Goal: Task Accomplishment & Management: Use online tool/utility

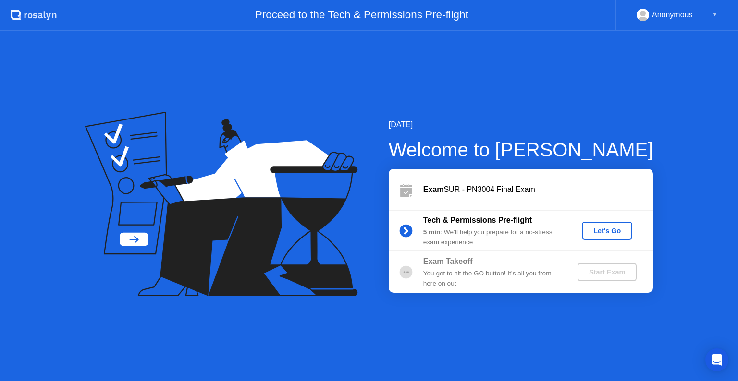
click at [600, 233] on div "Let's Go" at bounding box center [607, 231] width 43 height 8
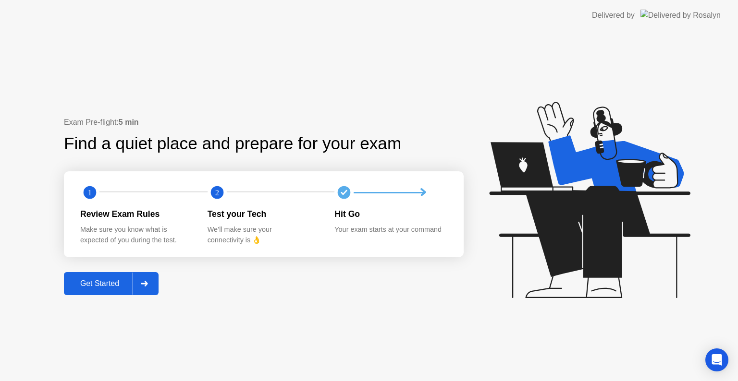
click at [93, 292] on button "Get Started" at bounding box center [111, 283] width 95 height 23
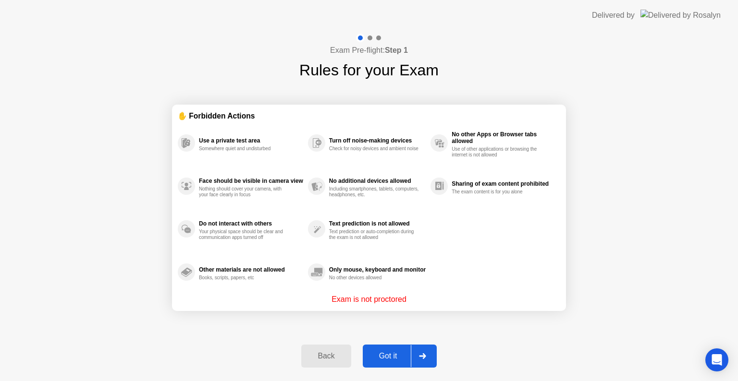
click at [388, 350] on button "Got it" at bounding box center [400, 356] width 74 height 23
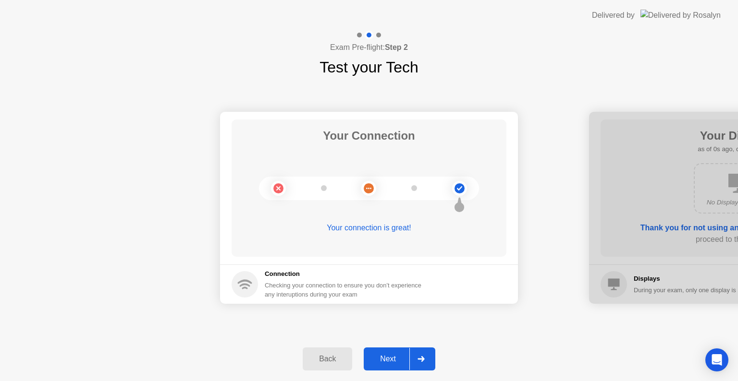
click at [392, 367] on button "Next" at bounding box center [400, 359] width 72 height 23
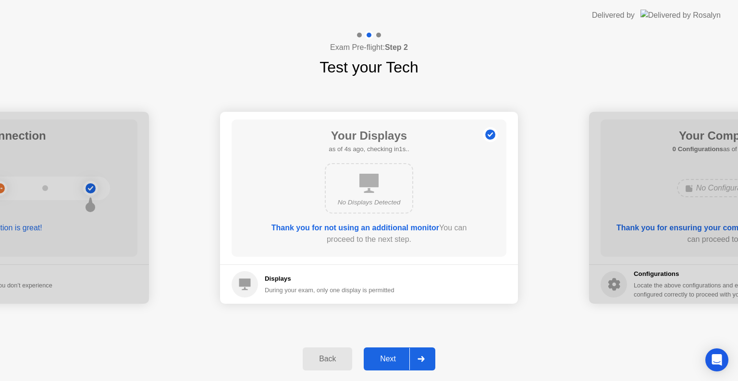
click at [400, 349] on button "Next" at bounding box center [400, 359] width 72 height 23
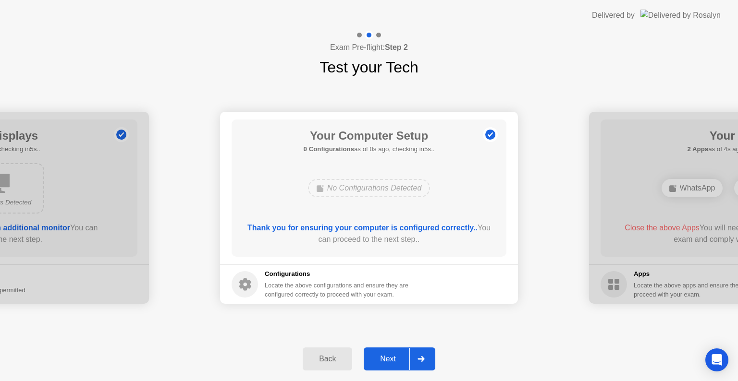
click at [400, 349] on button "Next" at bounding box center [400, 359] width 72 height 23
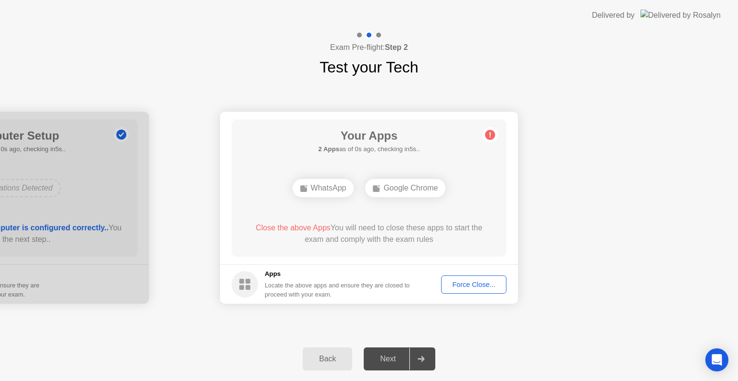
click at [455, 281] on div "Force Close..." at bounding box center [473, 285] width 59 height 8
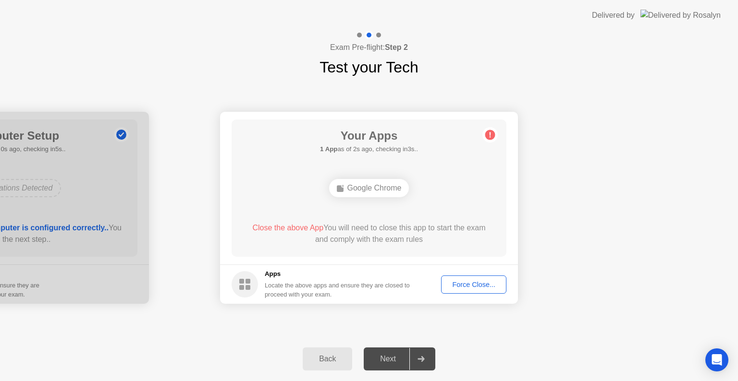
click at [467, 290] on button "Force Close..." at bounding box center [473, 285] width 65 height 18
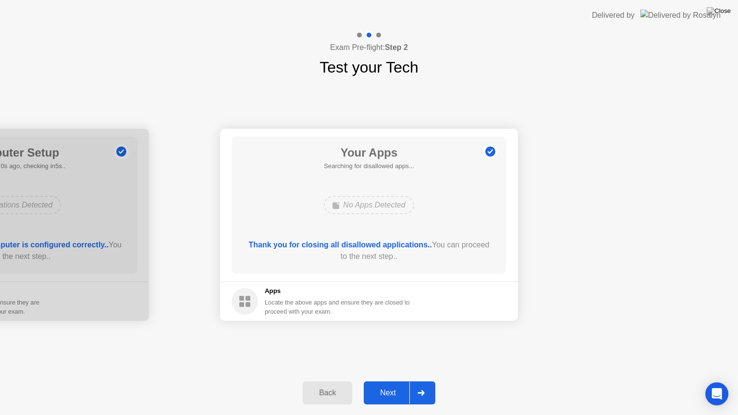
click at [384, 381] on div "Next" at bounding box center [388, 393] width 43 height 9
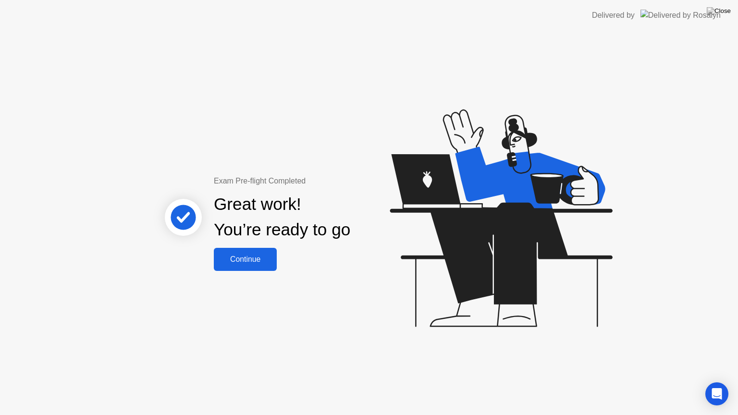
click at [255, 265] on button "Continue" at bounding box center [245, 259] width 63 height 23
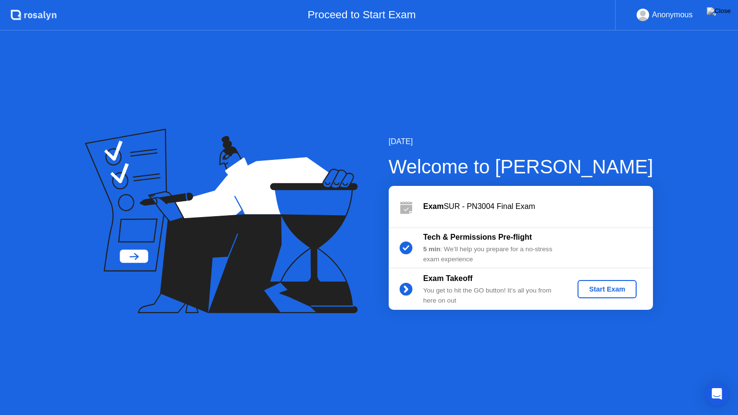
click at [616, 290] on div "Start Exam" at bounding box center [606, 289] width 51 height 8
